Goal: Register for event/course

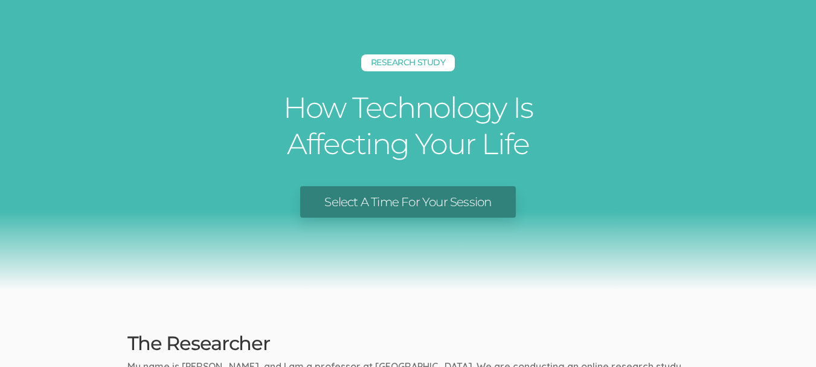
click at [455, 204] on link "Select A Time For Your Session" at bounding box center [407, 202] width 215 height 32
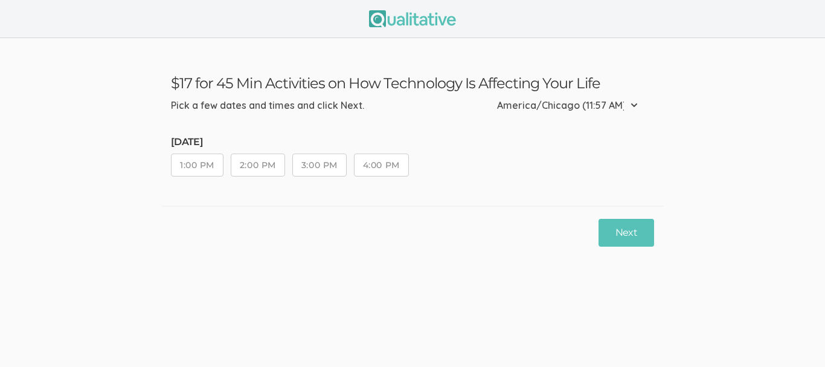
click at [194, 168] on button "1:00 PM" at bounding box center [197, 164] width 53 height 23
click at [258, 168] on button "2:00 PM" at bounding box center [258, 164] width 54 height 23
click at [307, 170] on button "3:00 PM" at bounding box center [319, 164] width 54 height 23
click at [388, 171] on button "4:00 PM" at bounding box center [381, 164] width 55 height 23
click at [614, 232] on button "Next" at bounding box center [626, 233] width 56 height 28
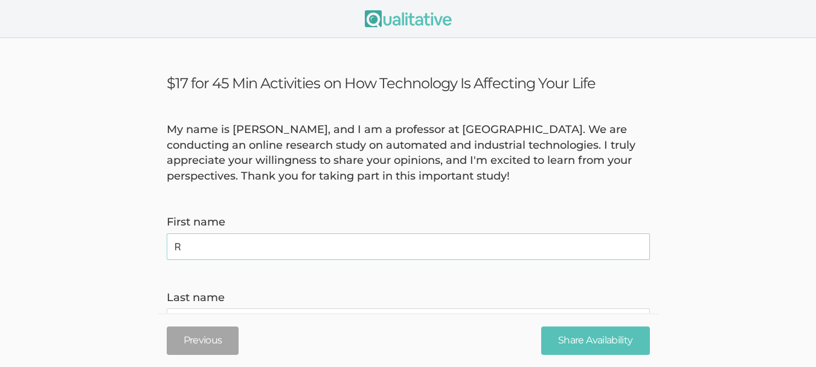
type name "Rachel"
type name "Buxbaum"
type invite\) "rcbux@yahoo.com"
click at [252, 315] on div "Previous Share Availability" at bounding box center [408, 340] width 501 height 54
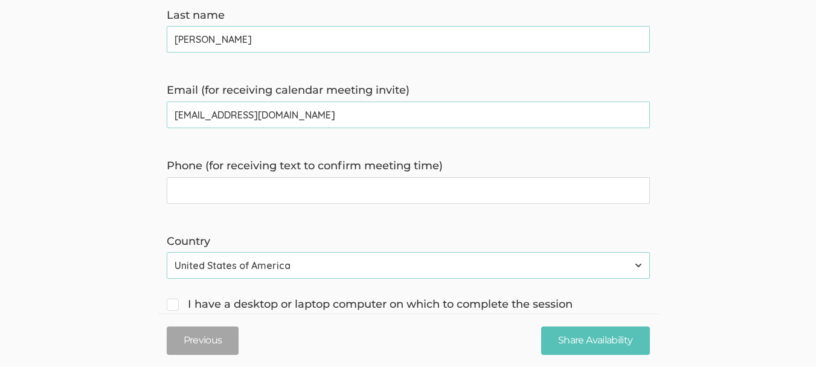
scroll to position [298, 0]
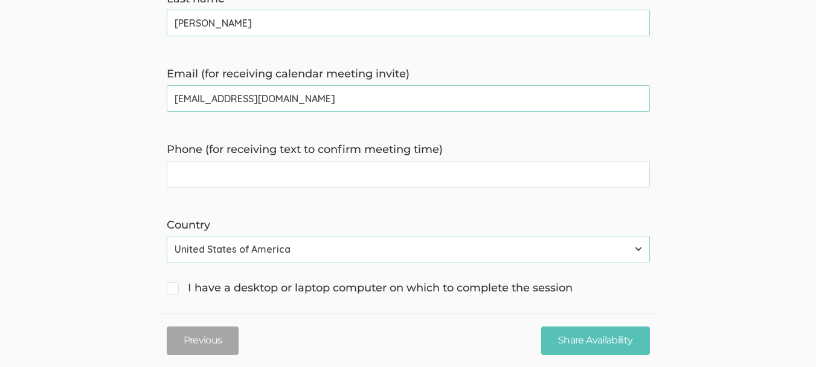
click at [275, 178] on time\) "Phone (for receiving text to confirm meeting time)" at bounding box center [408, 174] width 483 height 27
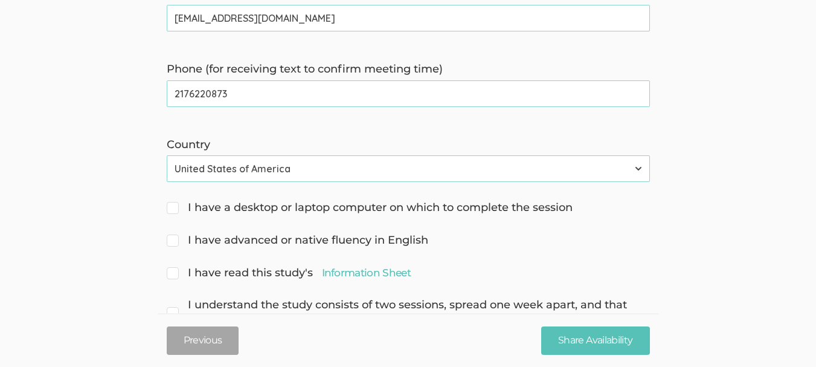
scroll to position [425, 0]
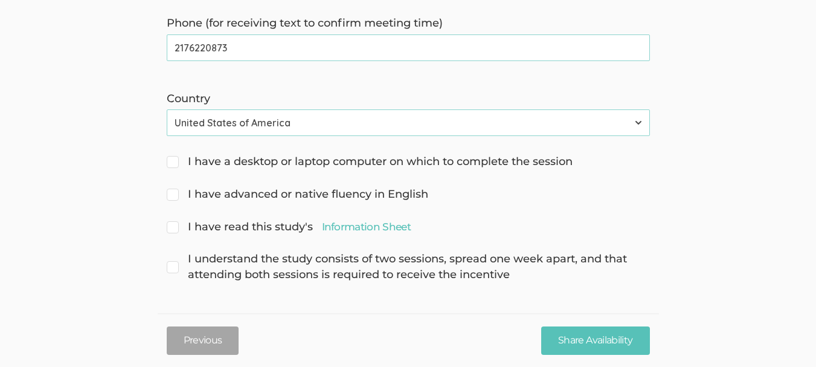
type time\) "2176220873"
click at [169, 161] on input "I have a desktop or laptop computer on which to complete the session" at bounding box center [171, 160] width 8 height 8
checkbox input "true"
click at [173, 192] on input "I have advanced or native fluency in English" at bounding box center [171, 193] width 8 height 8
checkbox input "true"
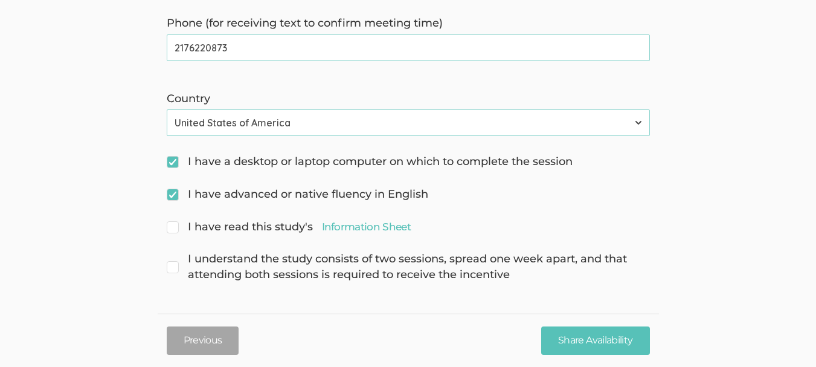
click at [169, 226] on input "I have read this study's Information Sheet" at bounding box center [171, 226] width 8 height 8
checkbox input "true"
click at [177, 264] on span "I understand the study consists of two sessions, spread one week apart, and tha…" at bounding box center [408, 266] width 483 height 31
click at [175, 261] on input "I understand the study consists of two sessions, spread one week apart, and tha…" at bounding box center [171, 258] width 8 height 8
checkbox input "true"
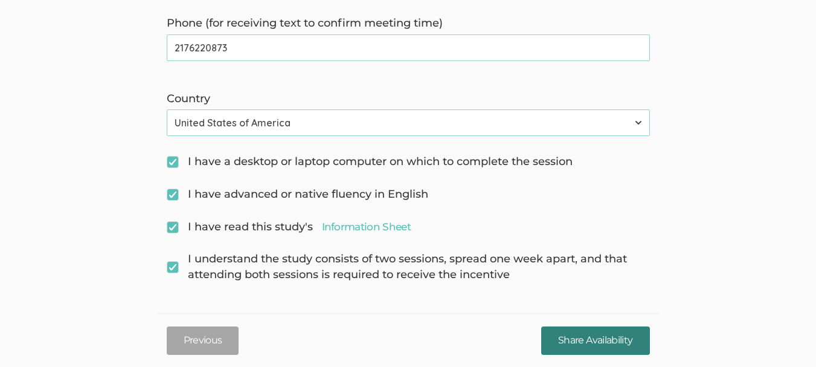
click at [585, 339] on input "Share Availability" at bounding box center [595, 340] width 108 height 28
